Goal: Find specific page/section: Find specific page/section

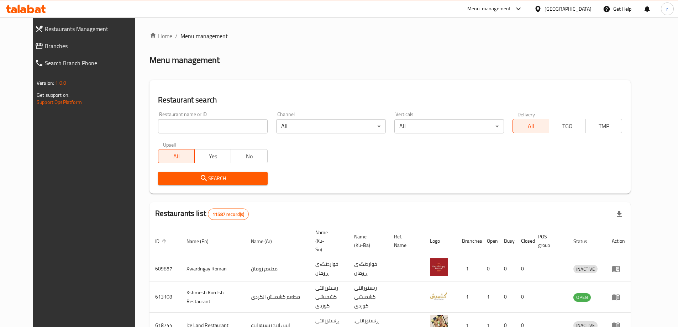
click at [200, 124] on input "search" at bounding box center [213, 126] width 110 height 14
paste input "Ice View Fastfood"
type input "Ice View Fastfood"
click at [172, 178] on span "Search" at bounding box center [213, 178] width 98 height 9
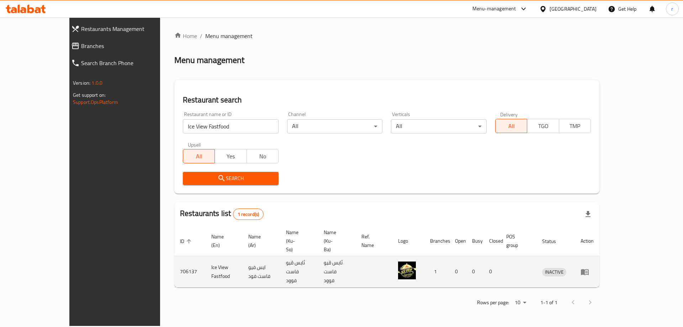
click at [589, 268] on icon "enhanced table" at bounding box center [585, 272] width 9 height 9
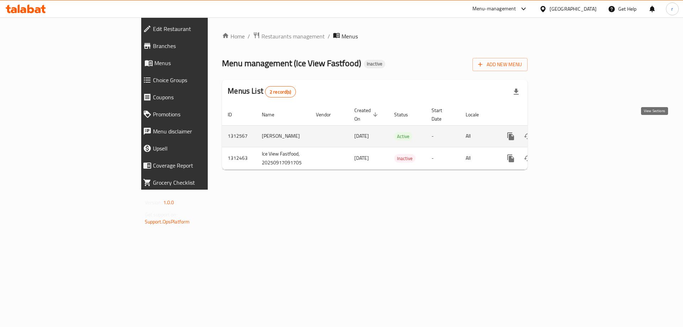
click at [566, 132] on icon "enhanced table" at bounding box center [562, 136] width 9 height 9
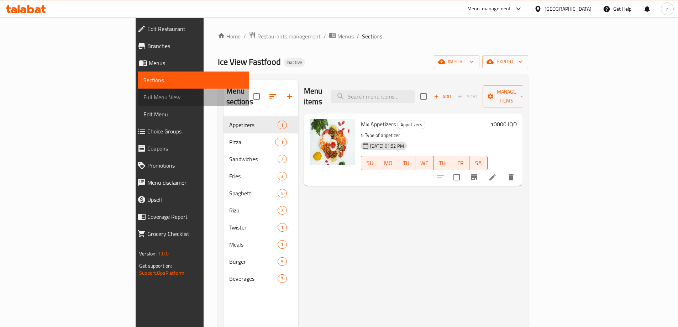
click at [143, 101] on span "Full Menu View" at bounding box center [193, 97] width 100 height 9
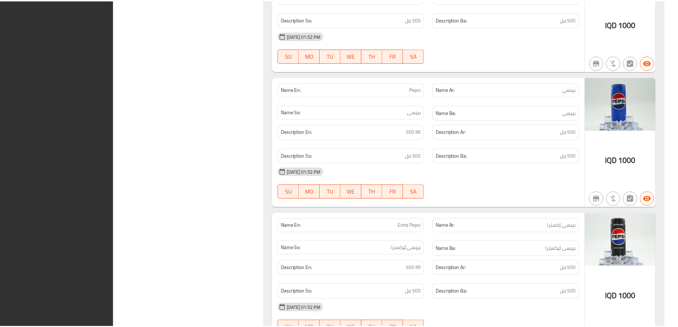
scroll to position [6141, 0]
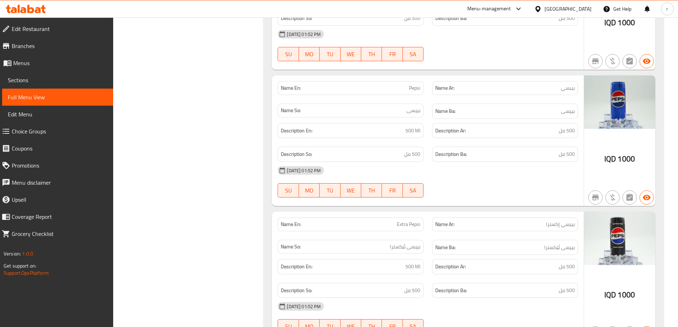
click at [66, 47] on span "Branches" at bounding box center [60, 46] width 96 height 9
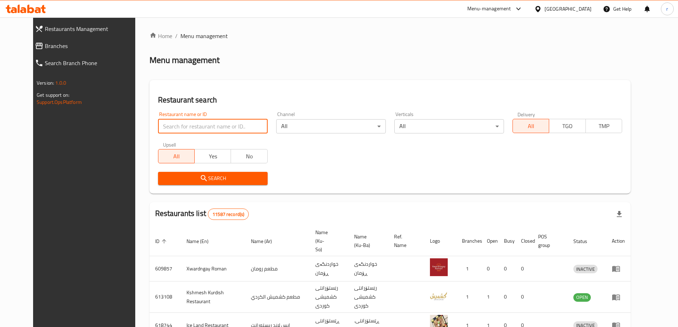
drag, startPoint x: 0, startPoint y: 0, endPoint x: 217, endPoint y: 128, distance: 252.0
click at [217, 128] on input "search" at bounding box center [213, 126] width 110 height 14
type input "bar"
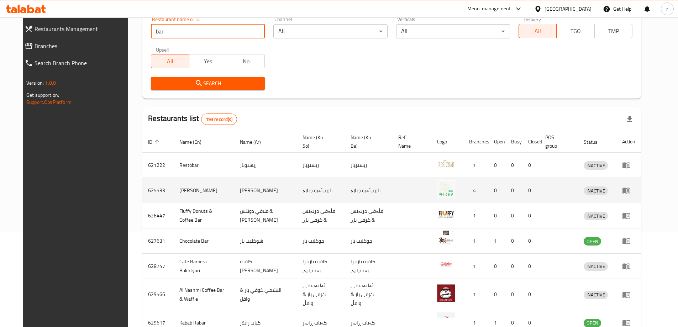
scroll to position [142, 0]
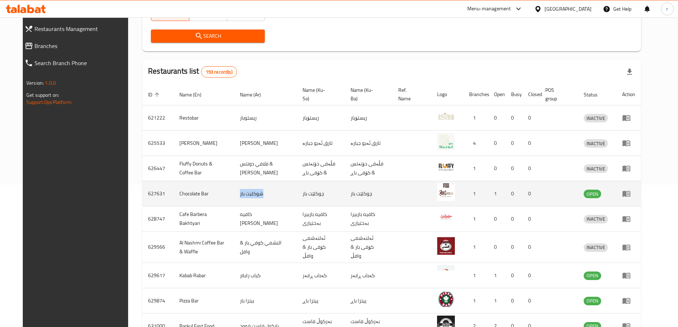
drag, startPoint x: 231, startPoint y: 194, endPoint x: 254, endPoint y: 196, distance: 23.2
click at [254, 196] on td "شوكليت بار" at bounding box center [265, 193] width 63 height 25
copy td "شوكليت بار"
drag, startPoint x: 290, startPoint y: 195, endPoint x: 314, endPoint y: 195, distance: 24.2
click at [314, 195] on td "چوکلێت بار" at bounding box center [321, 193] width 48 height 25
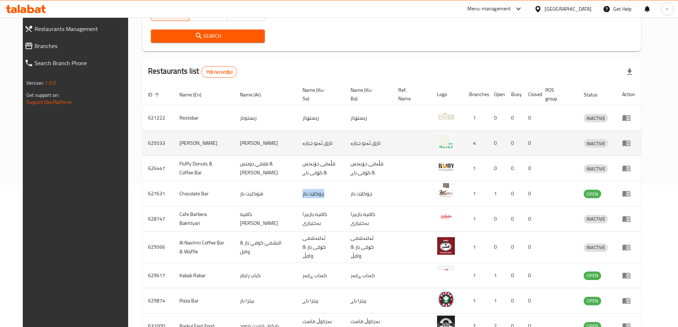
copy td "چوکلێت بار"
